Goal: Transaction & Acquisition: Obtain resource

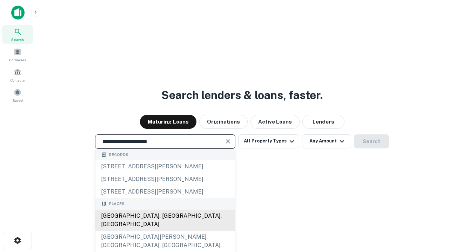
click at [165, 231] on div "Santa Monica, CA, USA" at bounding box center [165, 220] width 140 height 21
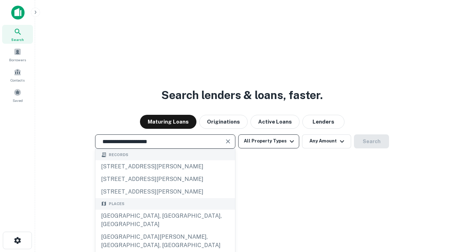
type input "**********"
click at [269, 141] on button "All Property Types" at bounding box center [268, 142] width 61 height 14
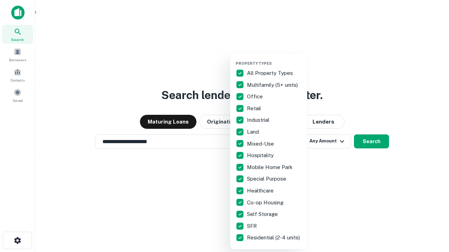
click at [274, 59] on button "button" at bounding box center [274, 59] width 77 height 0
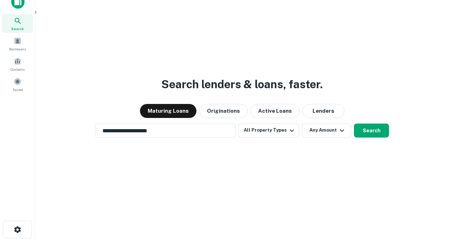
scroll to position [4, 85]
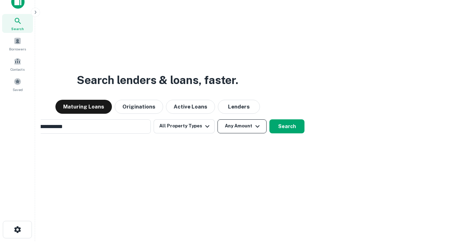
click at [217, 120] on button "Any Amount" at bounding box center [241, 127] width 49 height 14
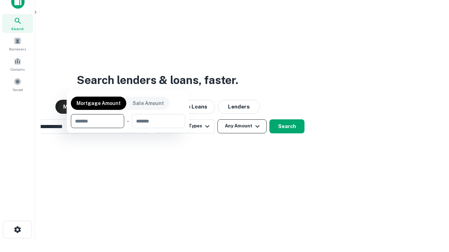
scroll to position [11, 0]
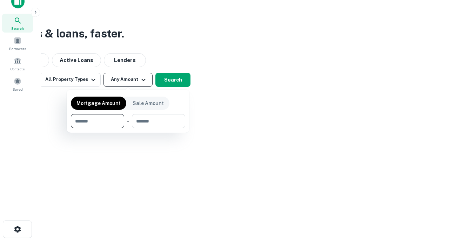
type input "*******"
click at [128, 128] on button "button" at bounding box center [128, 128] width 114 height 0
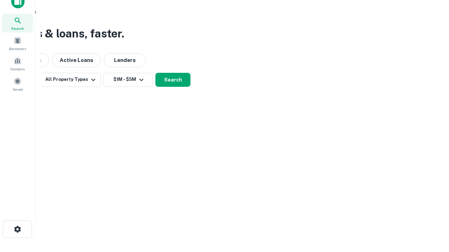
scroll to position [4, 129]
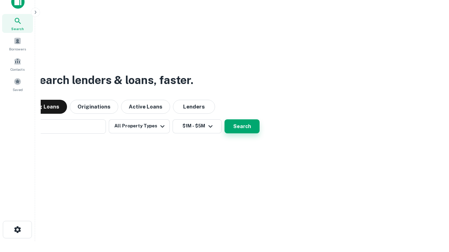
click at [224, 120] on button "Search" at bounding box center [241, 127] width 35 height 14
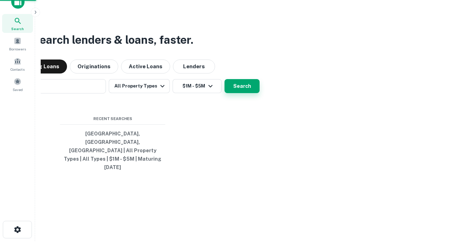
scroll to position [19, 198]
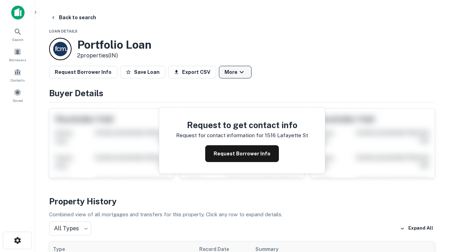
click at [235, 72] on button "More" at bounding box center [235, 72] width 33 height 13
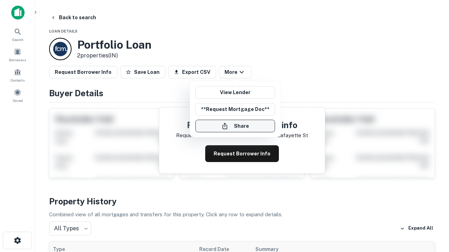
click at [235, 126] on button "Share" at bounding box center [235, 126] width 80 height 13
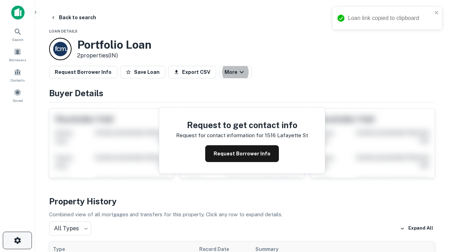
click at [17, 241] on icon "button" at bounding box center [17, 241] width 8 height 8
